Goal: Navigation & Orientation: Find specific page/section

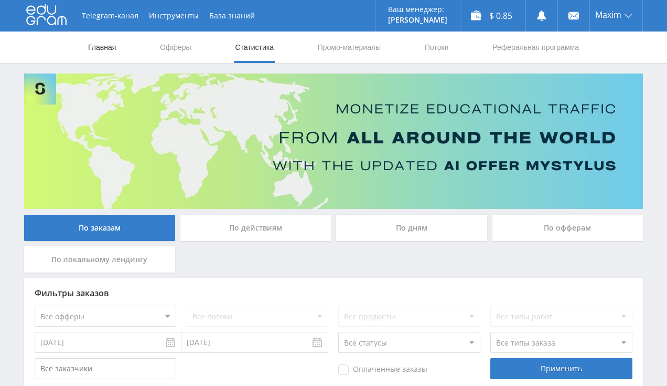
click at [98, 50] on link "Главная" at bounding box center [102, 46] width 30 height 31
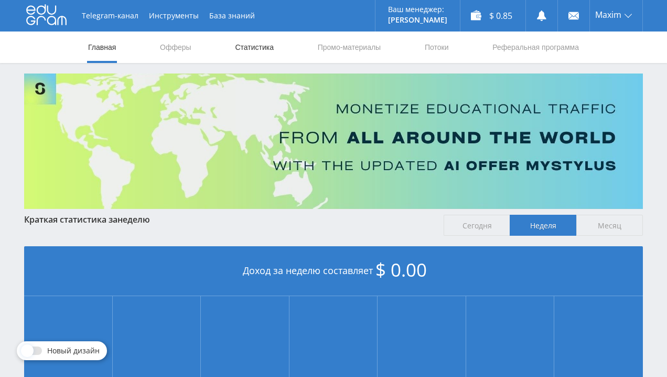
click at [247, 47] on link "Статистика" at bounding box center [254, 46] width 41 height 31
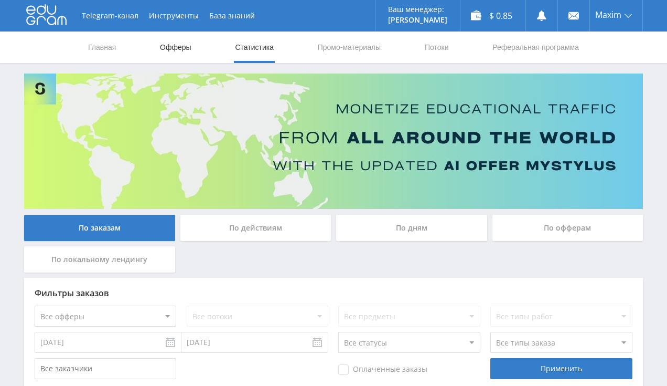
click at [180, 46] on link "Офферы" at bounding box center [176, 46] width 34 height 31
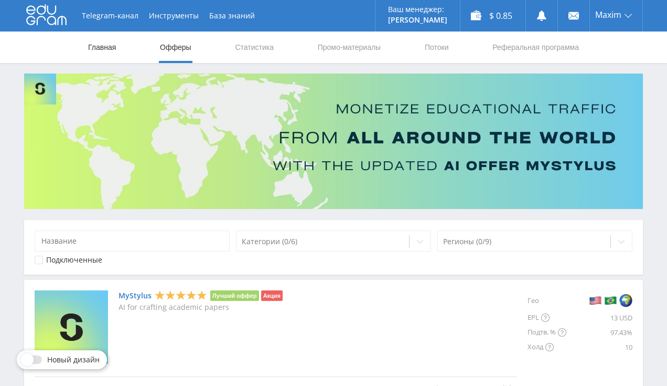
click at [94, 46] on link "Главная" at bounding box center [102, 46] width 30 height 31
